Goal: Transaction & Acquisition: Purchase product/service

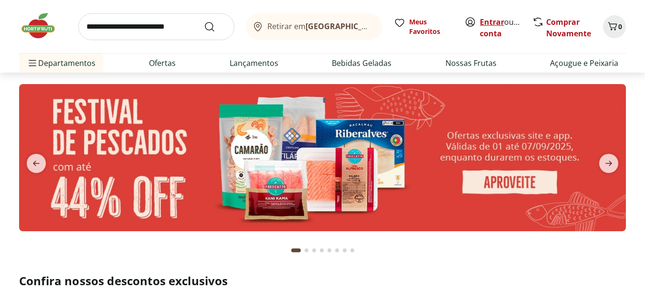
click at [488, 22] on link "Entrar" at bounding box center [492, 22] width 24 height 11
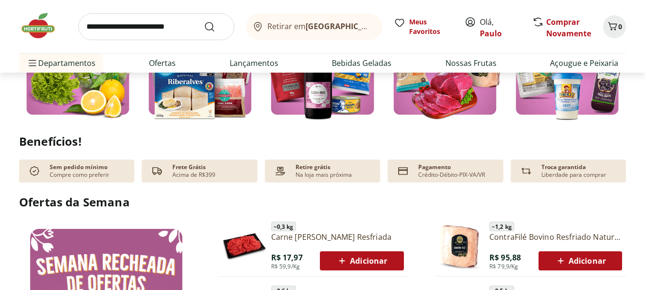
scroll to position [239, 0]
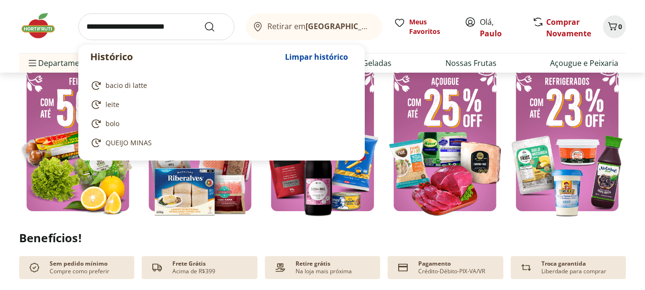
click at [158, 26] on input "search" at bounding box center [156, 26] width 156 height 27
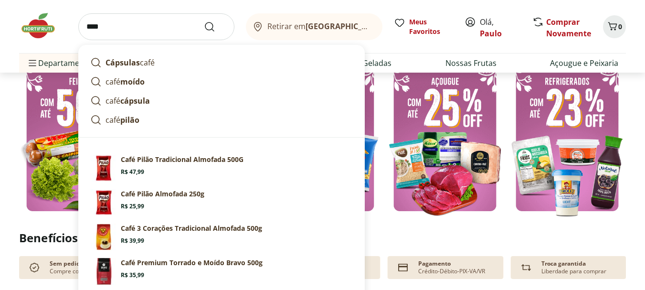
type input "****"
click at [204, 21] on button "Submit Search" at bounding box center [215, 26] width 23 height 11
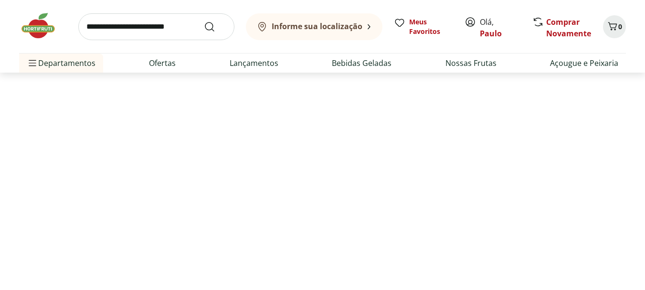
select select "**********"
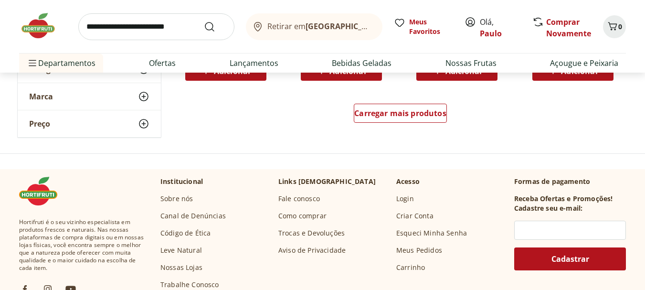
scroll to position [716, 0]
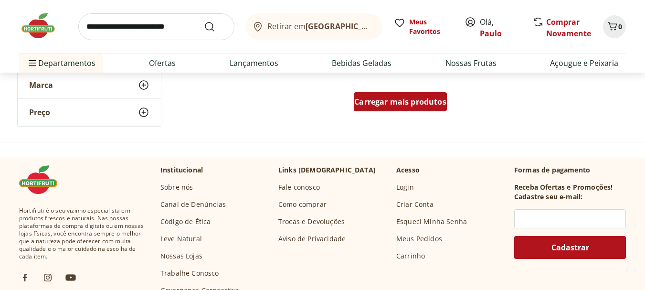
click at [402, 102] on span "Carregar mais produtos" at bounding box center [400, 102] width 92 height 8
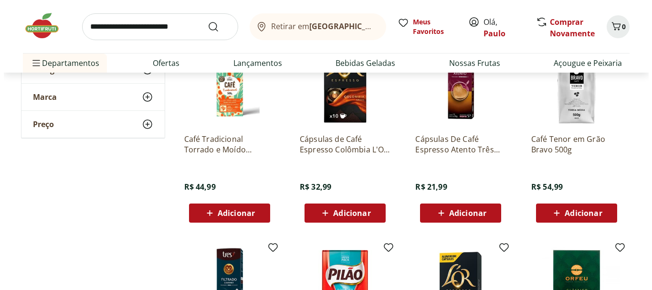
scroll to position [796, 0]
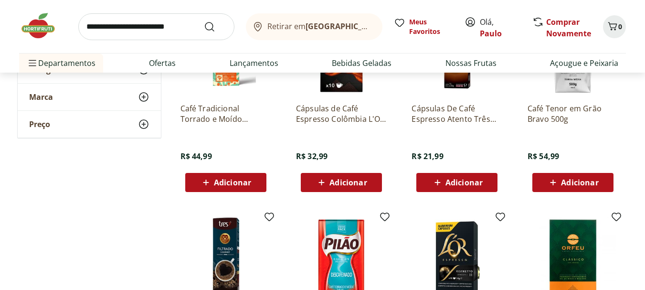
click at [236, 177] on span "Adicionar" at bounding box center [225, 182] width 51 height 11
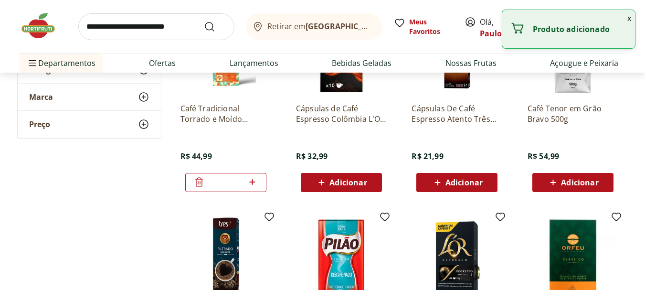
click at [254, 179] on icon at bounding box center [252, 181] width 12 height 11
type input "*"
click at [628, 87] on div "Café Tenor em Grão Bravo 500g R$ 54,99 Adicionar" at bounding box center [574, 98] width 108 height 202
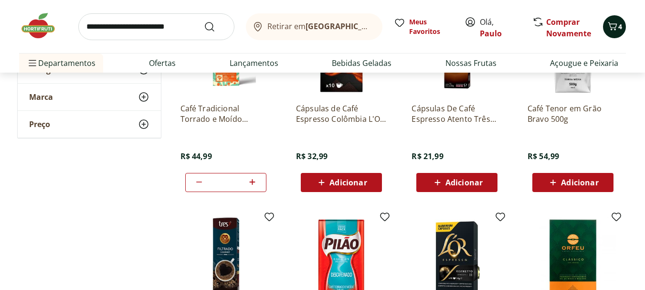
click at [623, 25] on button "4" at bounding box center [614, 26] width 23 height 23
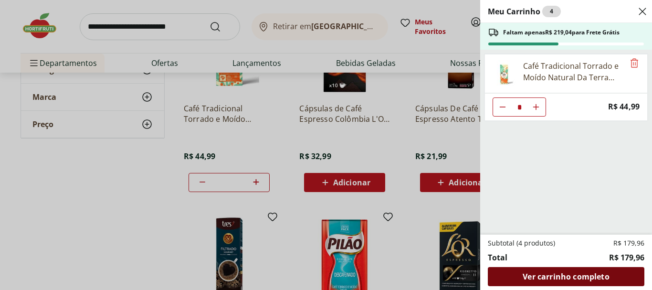
click at [549, 277] on span "Ver carrinho completo" at bounding box center [566, 277] width 86 height 8
